Goal: Check status

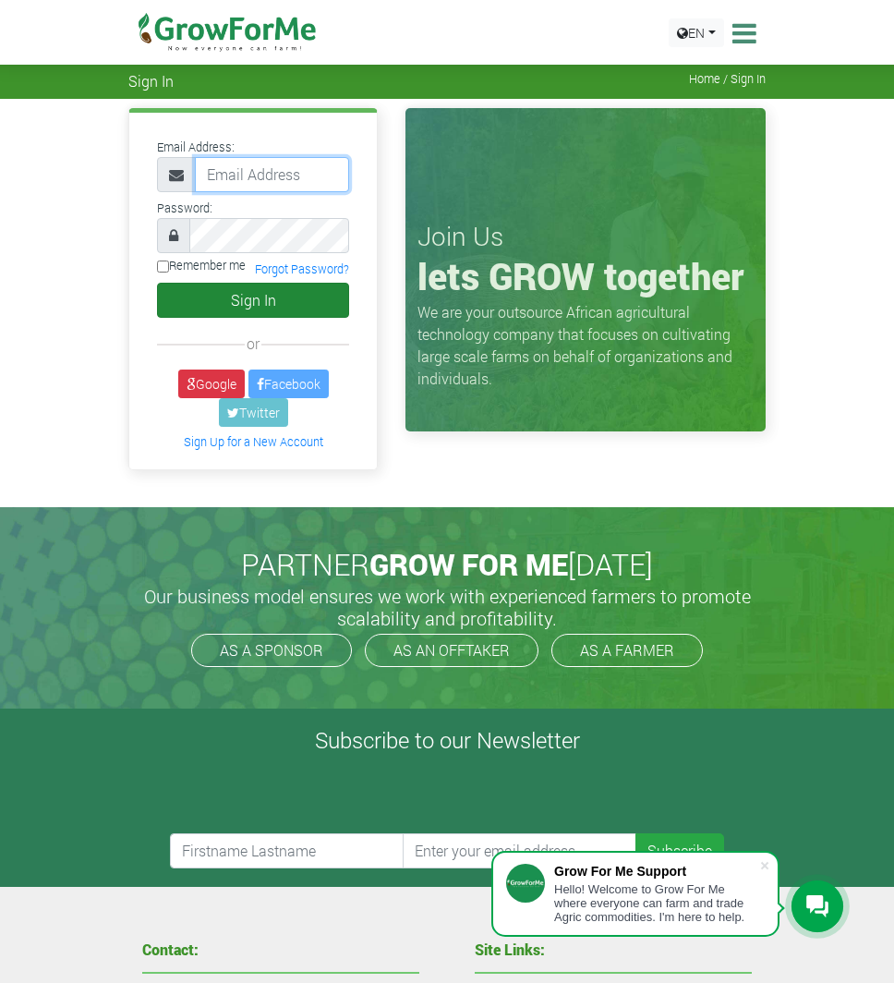
type input "[EMAIL_ADDRESS][DOMAIN_NAME]"
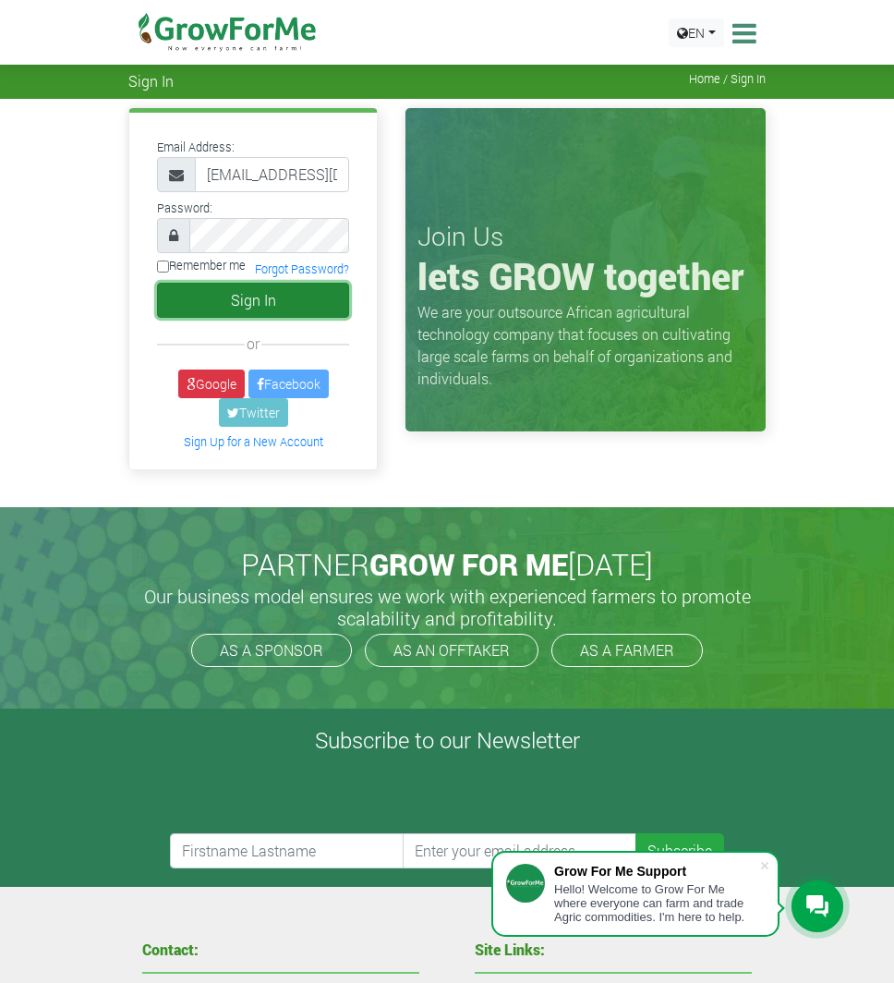
click at [229, 297] on button "Sign In" at bounding box center [253, 300] width 192 height 35
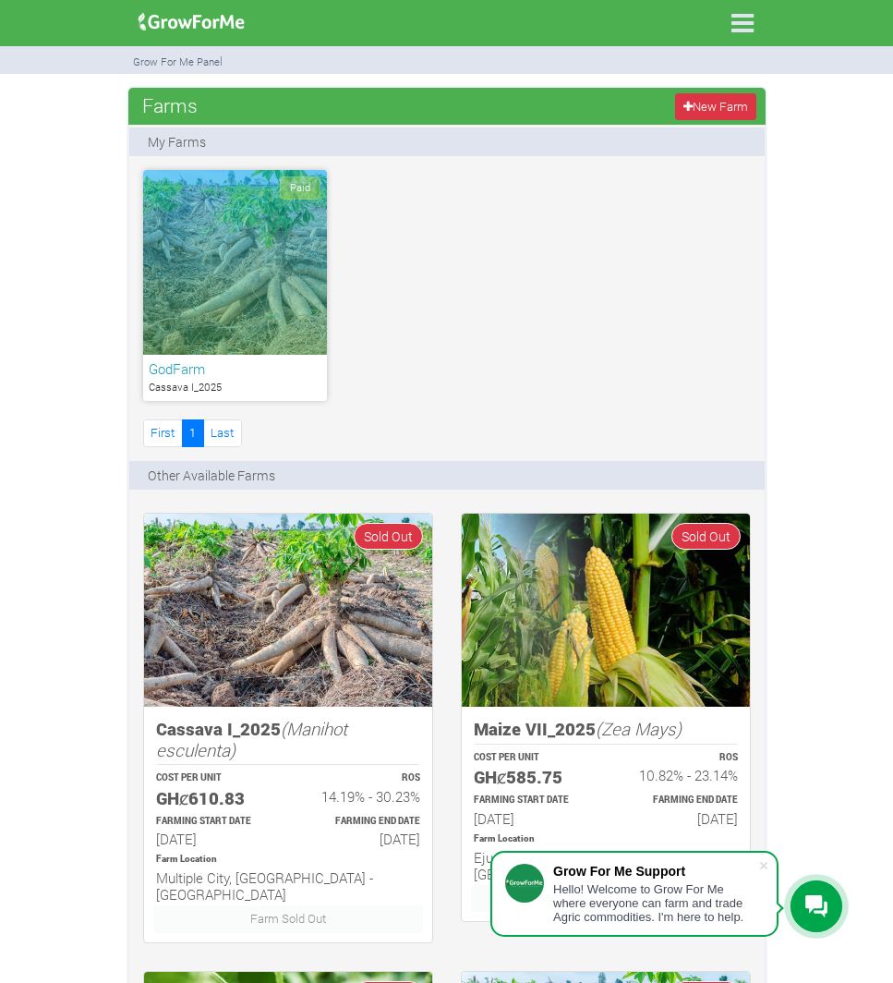
click at [224, 279] on div "Paid" at bounding box center [235, 262] width 184 height 185
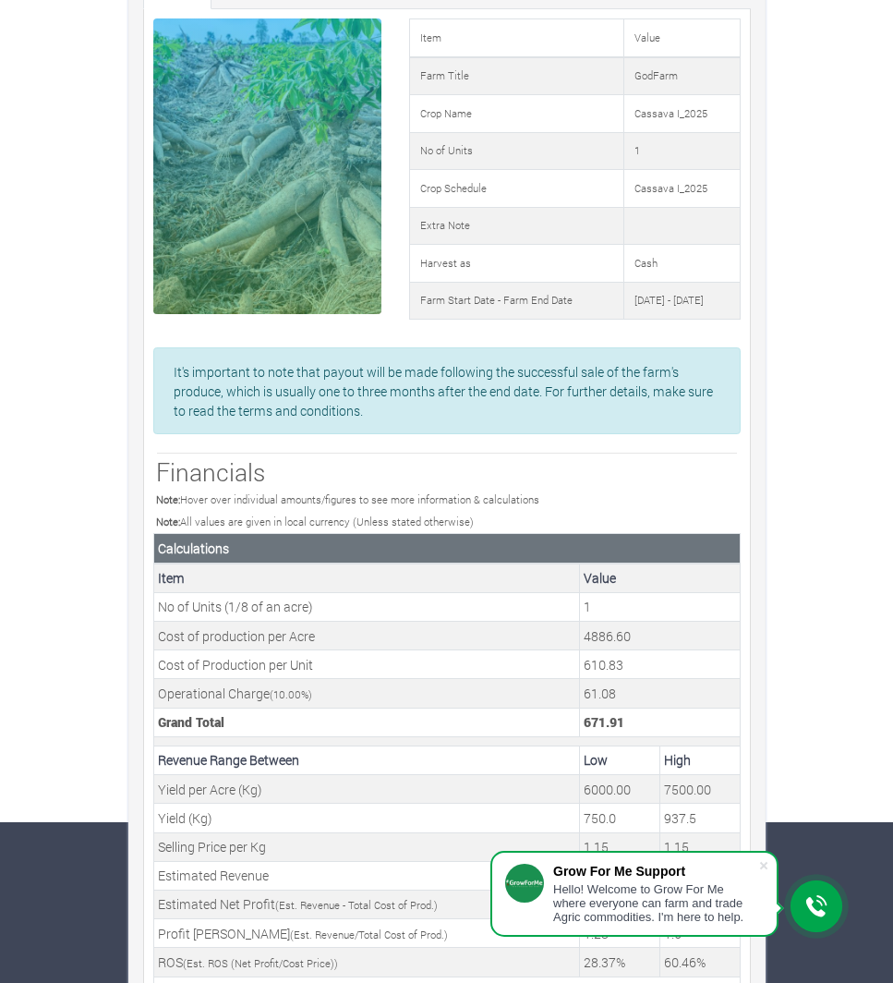
scroll to position [394, 0]
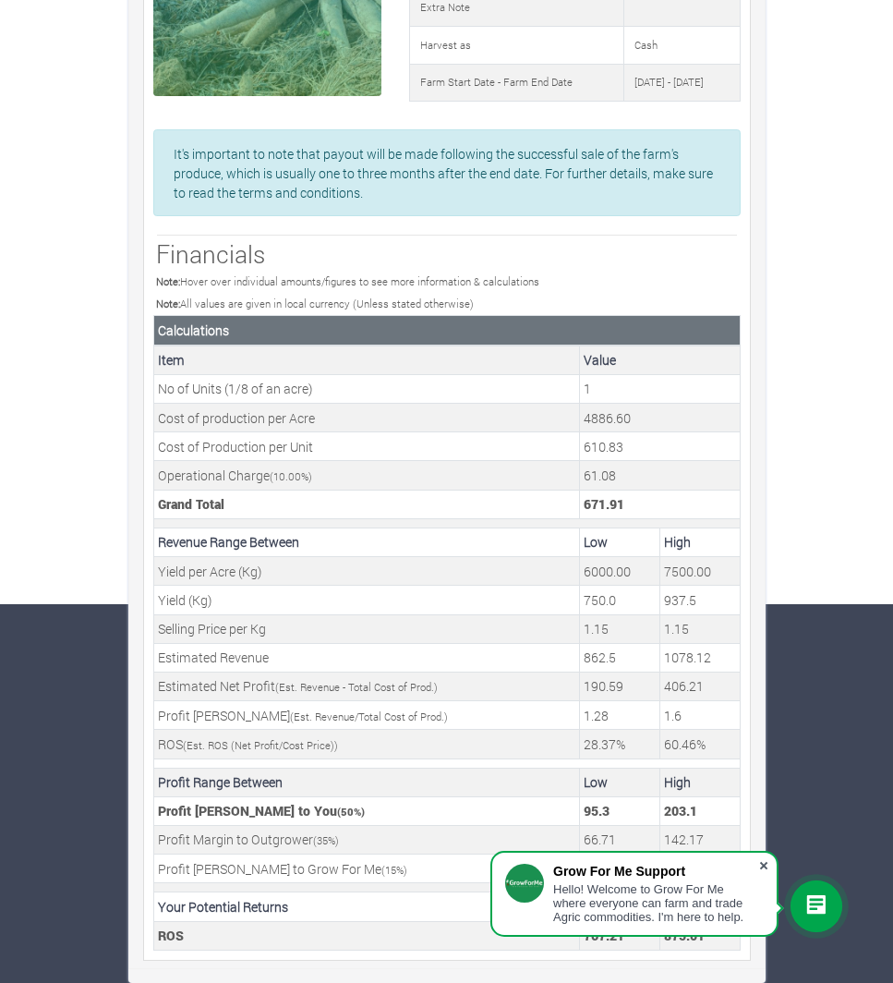
click at [764, 865] on span at bounding box center [764, 865] width 18 height 18
